Goal: Task Accomplishment & Management: Use online tool/utility

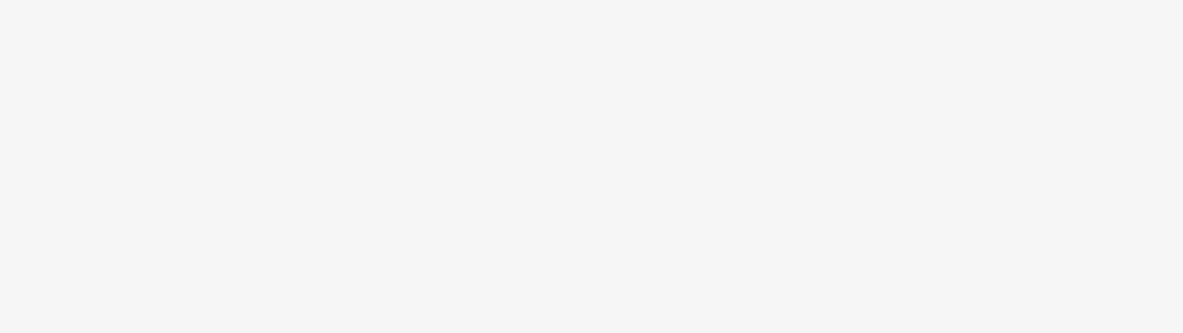
select select "2b8dd31a-8117-4e68-a346-a4c56cee5b05"
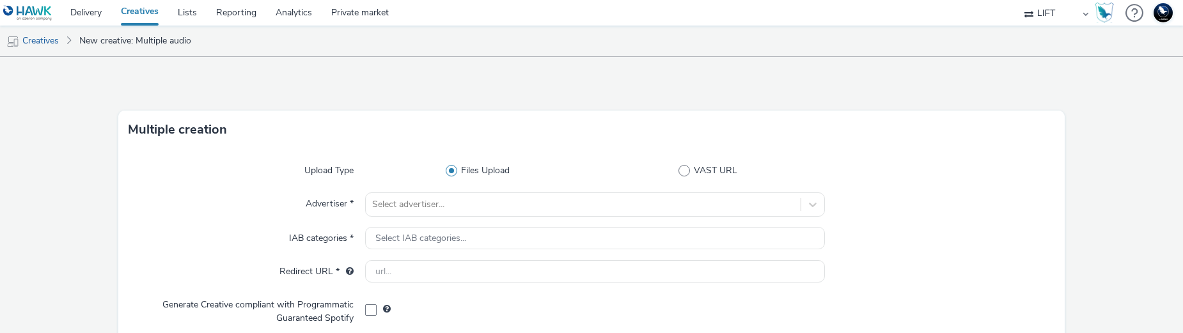
scroll to position [252, 0]
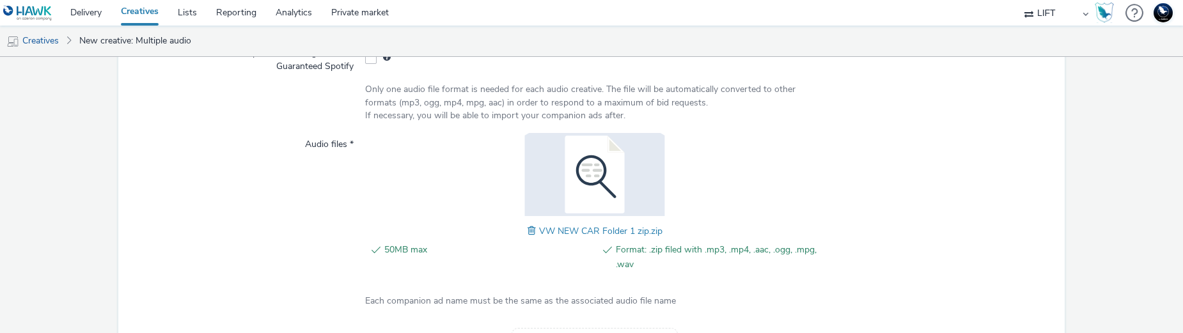
click at [536, 228] on span at bounding box center [534, 231] width 12 height 14
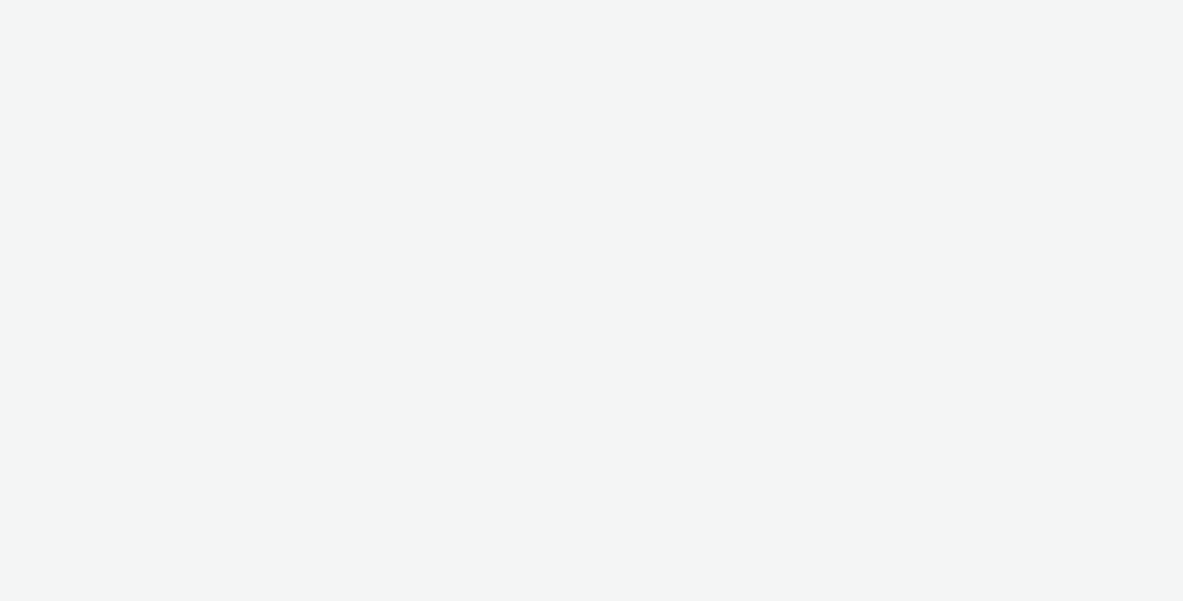
select select "2b8dd31a-8117-4e68-a346-a4c56cee5b05"
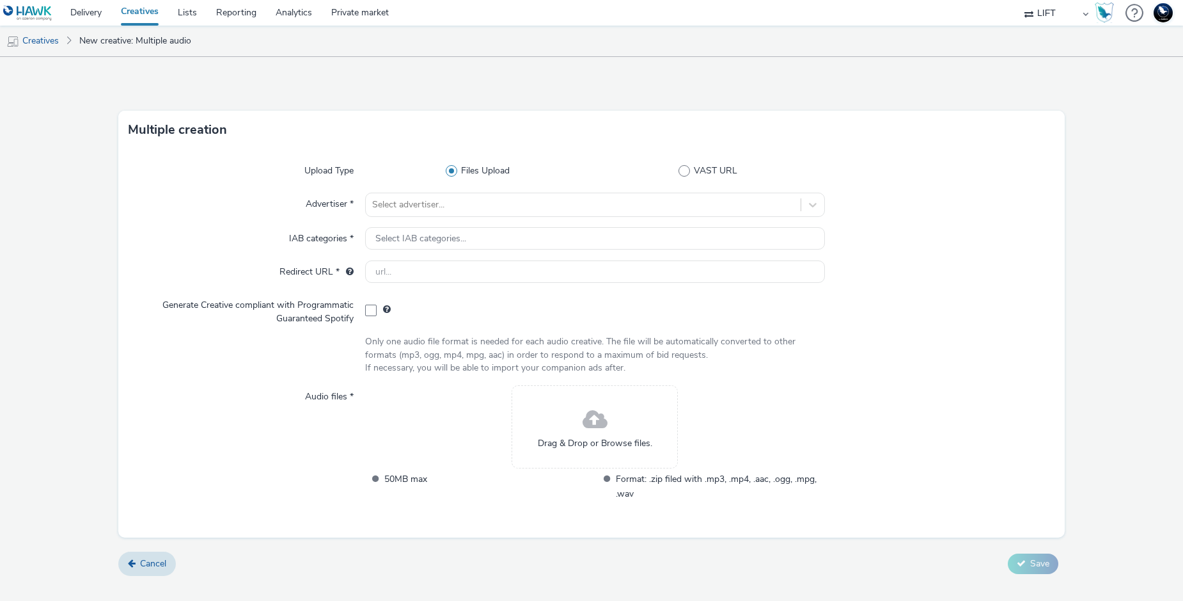
click at [564, 427] on div "Drag & Drop or Browse files." at bounding box center [595, 426] width 166 height 83
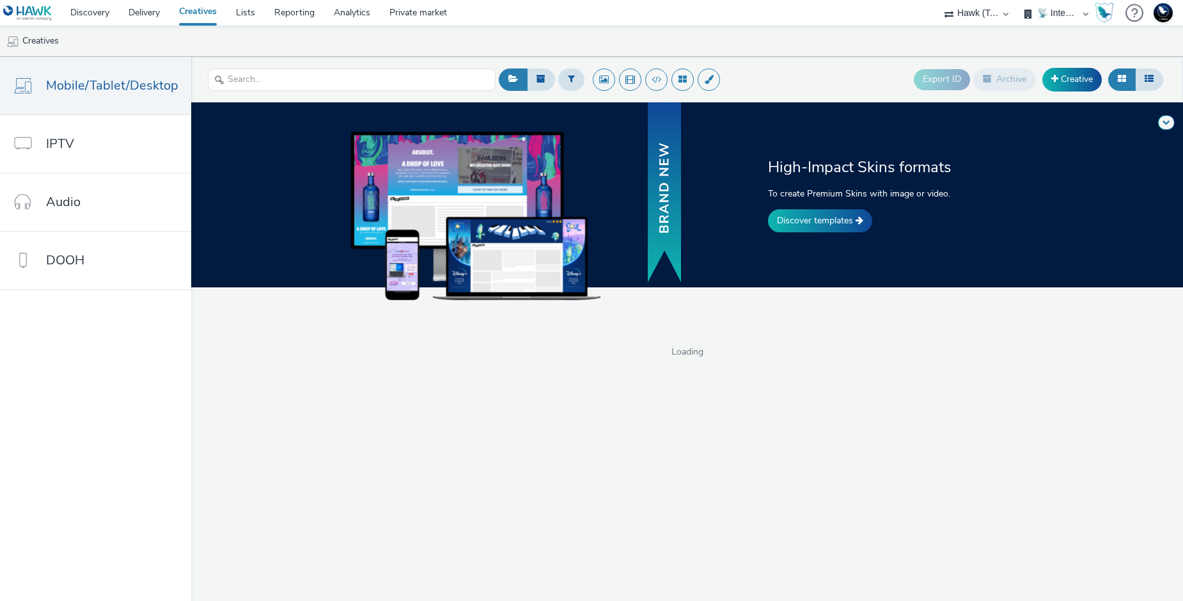
select select "2fc77e36-bb93-4aa3-9dff-dcb08e02eac6"
select select "2405a9d4-3350-4458-8d06-44f78962fa76"
